Goal: Task Accomplishment & Management: Use online tool/utility

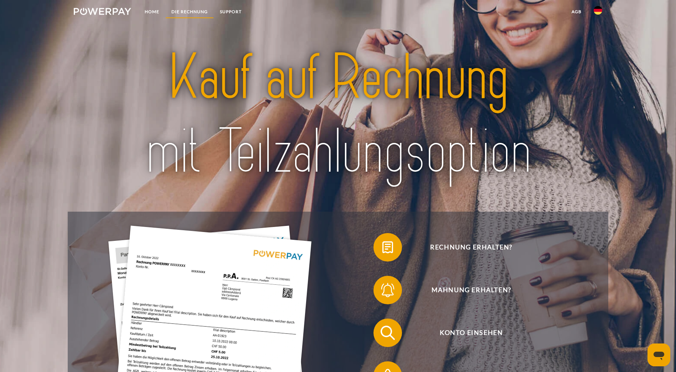
click at [181, 14] on link "DIE RECHNUNG" at bounding box center [189, 11] width 48 height 13
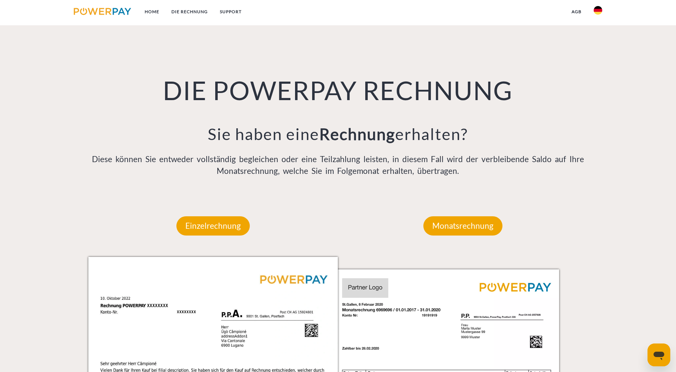
scroll to position [616, 0]
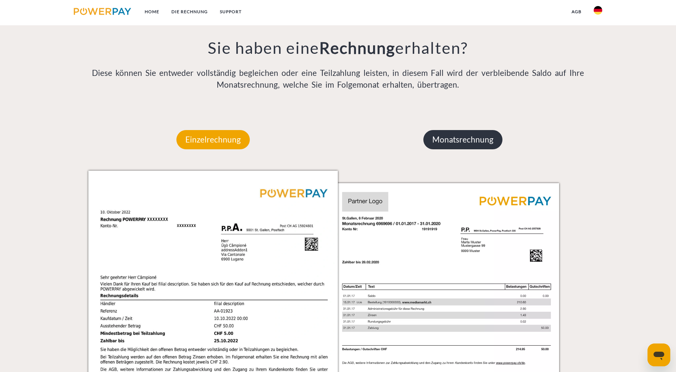
click at [458, 130] on p "Monatsrechnung" at bounding box center [462, 139] width 79 height 19
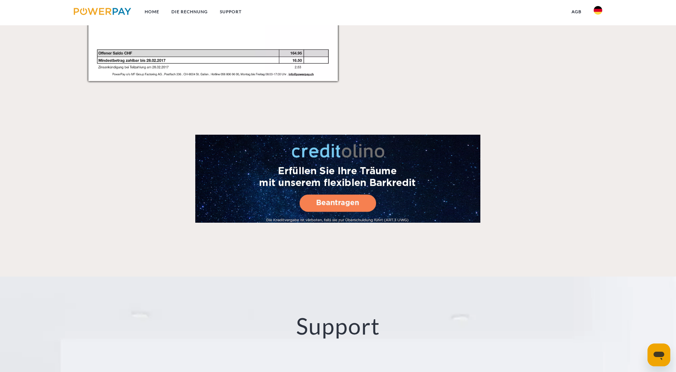
scroll to position [1186, 0]
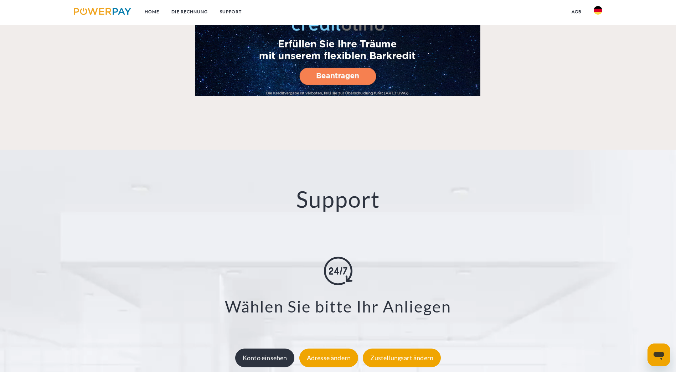
click at [263, 348] on div "Konto einsehen" at bounding box center [264, 357] width 59 height 19
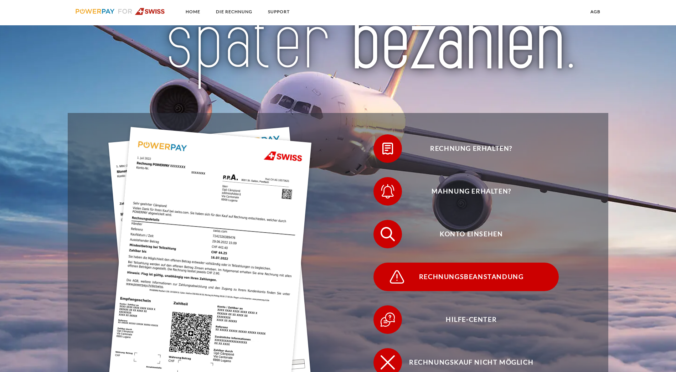
scroll to position [142, 0]
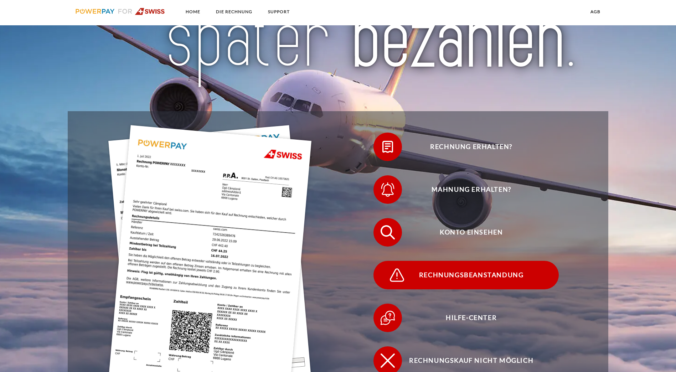
click at [473, 261] on span "Rechnungsbeanstandung" at bounding box center [471, 275] width 174 height 28
